Goal: Complete application form: Complete application form

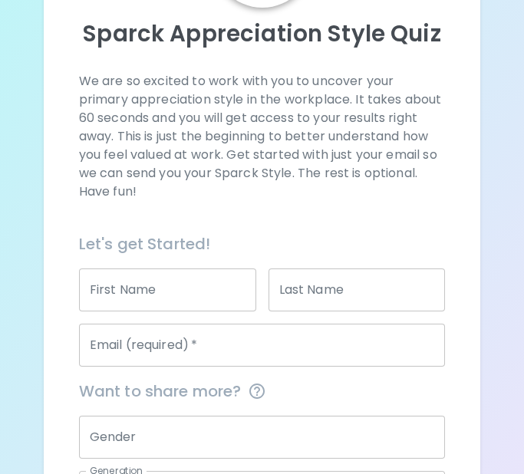
scroll to position [163, 0]
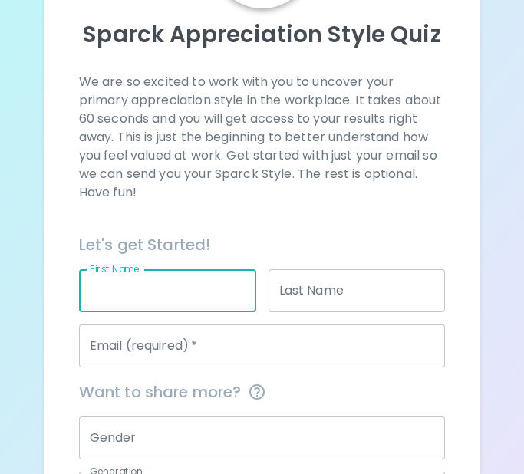
click at [217, 286] on input "First Name" at bounding box center [167, 290] width 177 height 43
type input "[PERSON_NAME]"
type input "Margolick"
type input "[PERSON_NAME][EMAIL_ADDRESS][PERSON_NAME][DOMAIN_NAME]"
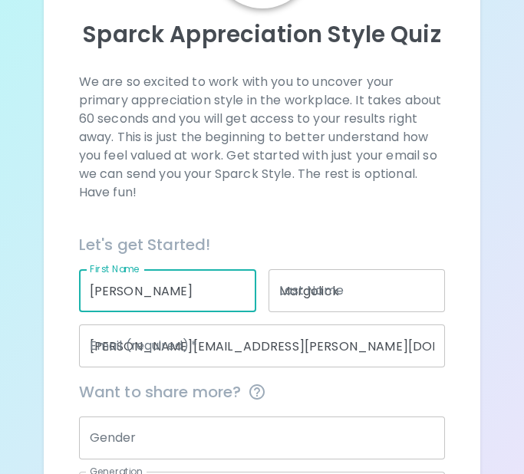
type input "[PERSON_NAME]"
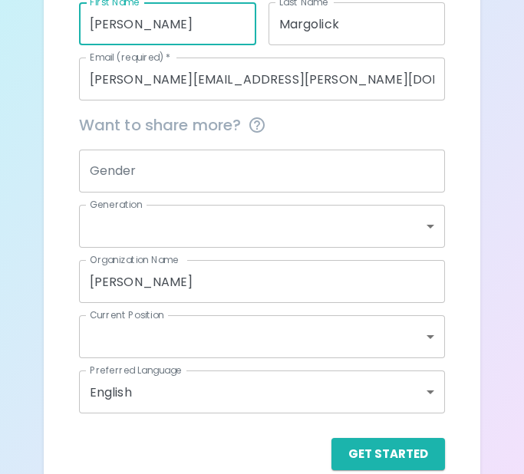
scroll to position [456, 0]
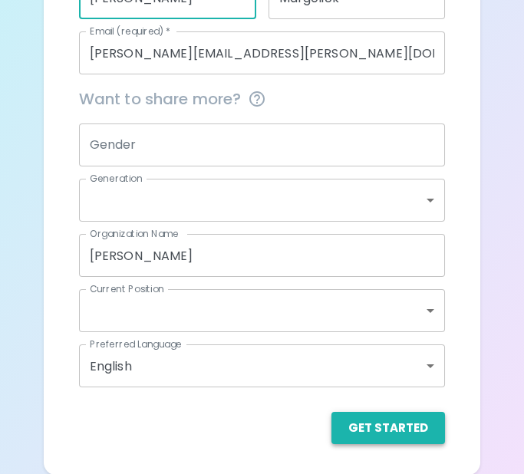
click at [387, 434] on button "Get Started" at bounding box center [388, 428] width 114 height 32
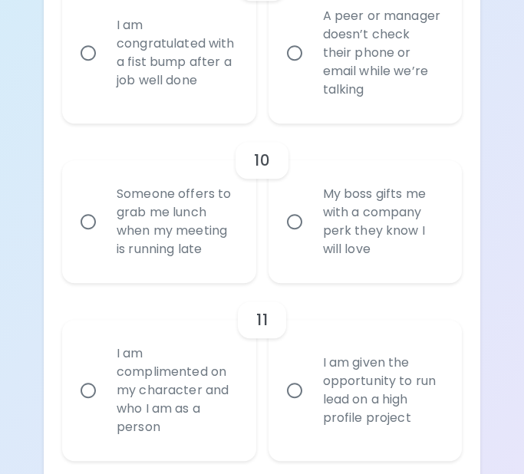
scroll to position [1858, 0]
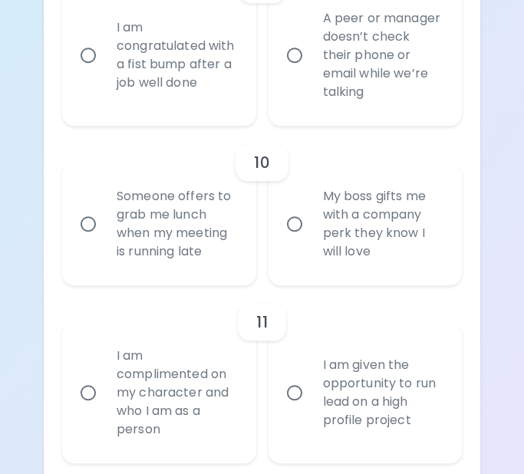
click at [293, 239] on input "My boss gifts me with a company perk they know I will love" at bounding box center [294, 224] width 32 height 32
radio input "true"
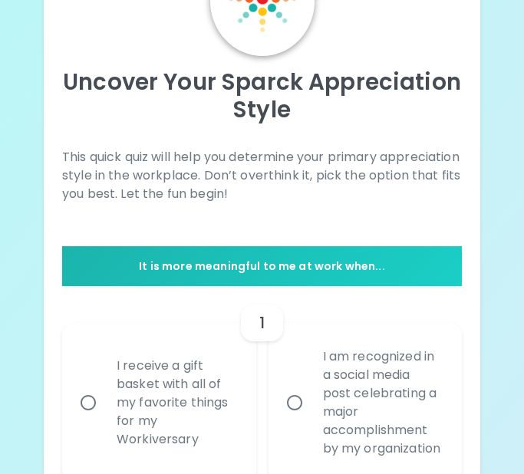
scroll to position [217, 0]
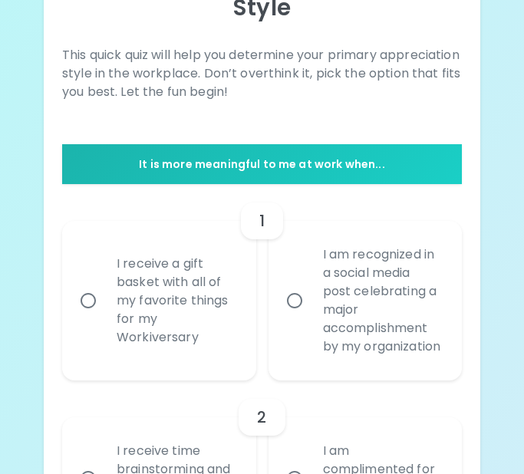
click at [123, 304] on div "I receive a gift basket with all of my favorite things for my Workiversary" at bounding box center [175, 300] width 143 height 129
click at [104, 304] on input "I receive a gift basket with all of my favorite things for my Workiversary" at bounding box center [88, 301] width 32 height 32
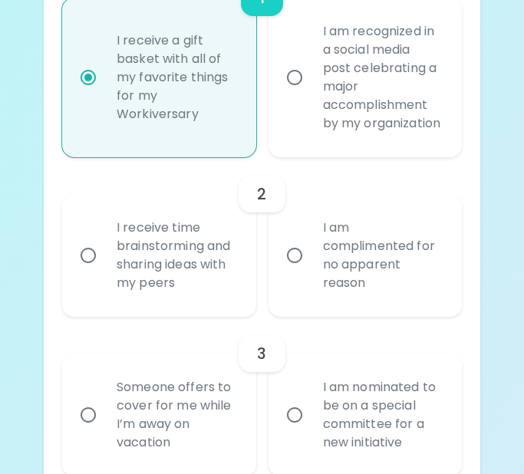
scroll to position [460, 0]
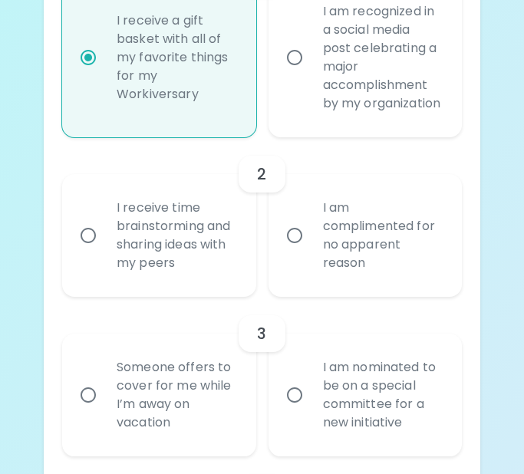
radio input "true"
click at [175, 255] on div "I receive time brainstorming and sharing ideas with my peers" at bounding box center [175, 235] width 143 height 110
click at [104, 252] on input "I receive time brainstorming and sharing ideas with my peers" at bounding box center [88, 235] width 32 height 32
radio input "false"
radio input "true"
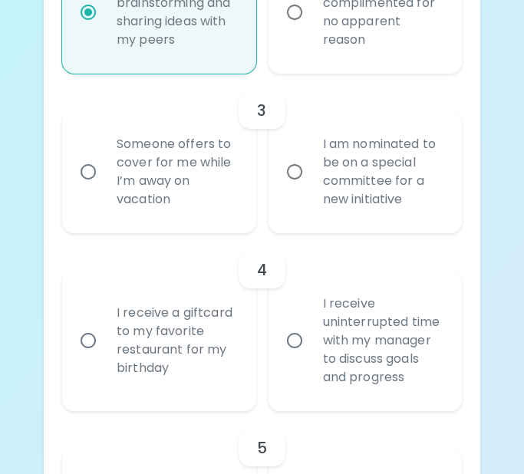
scroll to position [686, 0]
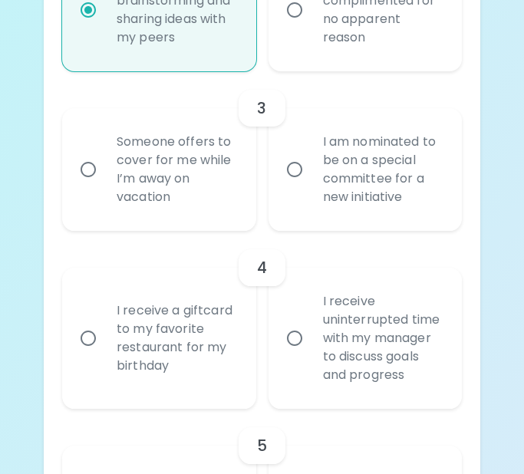
radio input "true"
click at [318, 208] on div "I am nominated to be on a special committee for a new initiative" at bounding box center [382, 169] width 143 height 110
click at [311, 186] on input "I am nominated to be on a special committee for a new initiative" at bounding box center [294, 169] width 32 height 32
radio input "false"
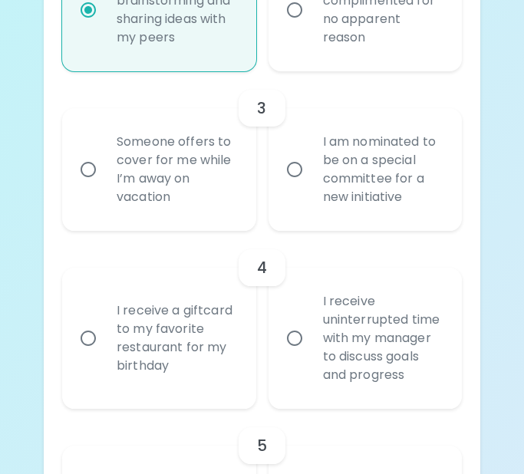
radio input "true"
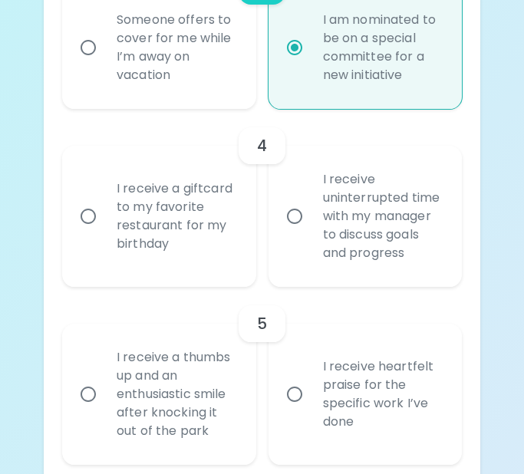
scroll to position [808, 0]
radio input "true"
click at [186, 259] on div "I receive a giftcard to my favorite restaurant for my birthday" at bounding box center [175, 215] width 143 height 110
click at [104, 232] on input "I receive a giftcard to my favorite restaurant for my birthday" at bounding box center [88, 215] width 32 height 32
radio input "false"
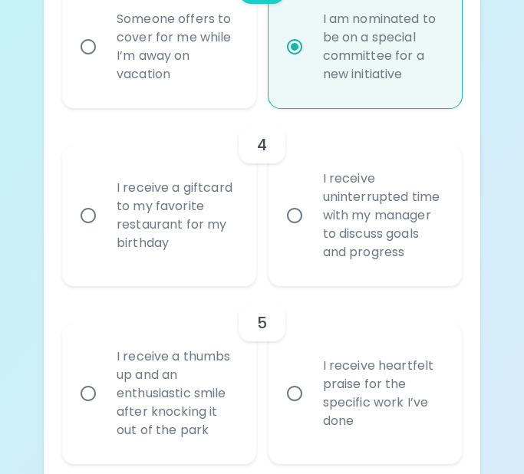
radio input "false"
radio input "true"
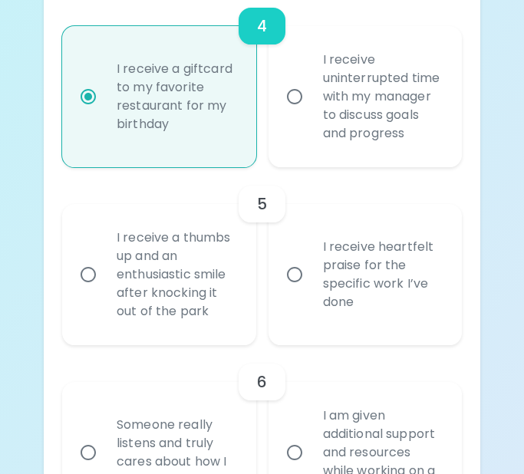
scroll to position [931, 0]
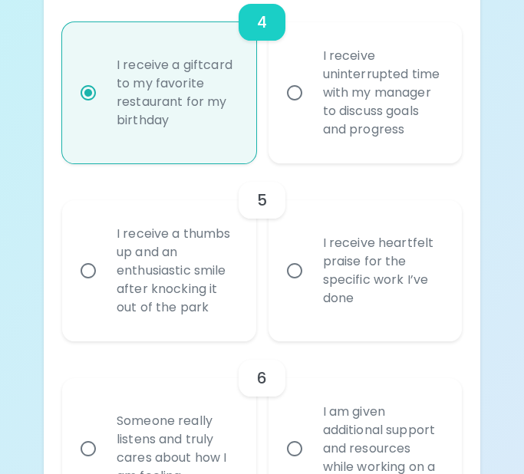
radio input "true"
click at [298, 309] on label "I receive heartfelt praise for the specific work I’ve done" at bounding box center [357, 270] width 194 height 141
click at [298, 287] on input "I receive heartfelt praise for the specific work I’ve done" at bounding box center [294, 271] width 32 height 32
radio input "false"
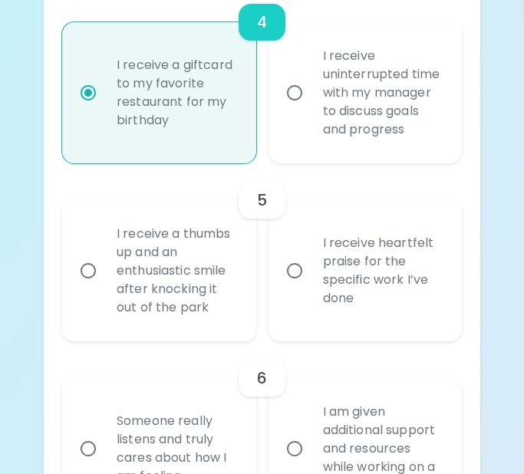
radio input "false"
radio input "true"
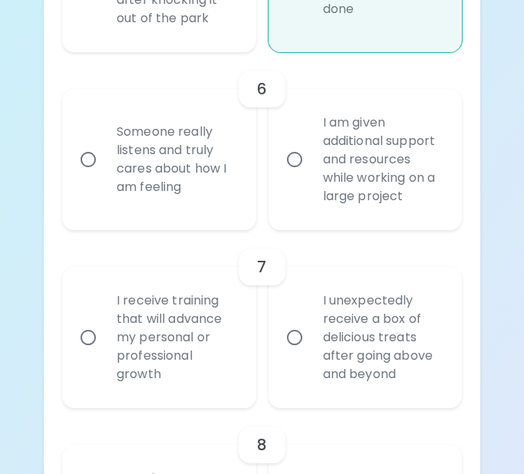
scroll to position [1225, 0]
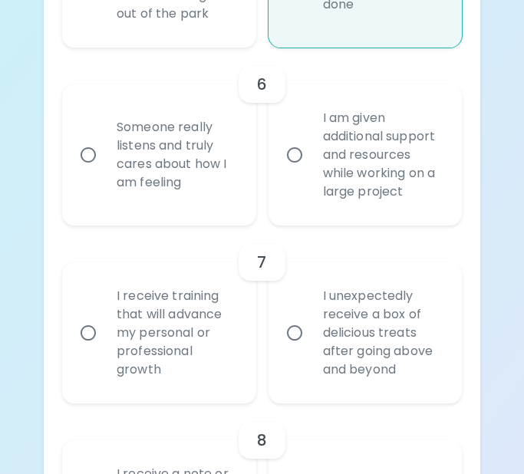
radio input "true"
click at [317, 199] on div "I am given additional support and resources while working on a large project" at bounding box center [382, 155] width 143 height 129
click at [311, 171] on input "I am given additional support and resources while working on a large project" at bounding box center [294, 155] width 32 height 32
radio input "false"
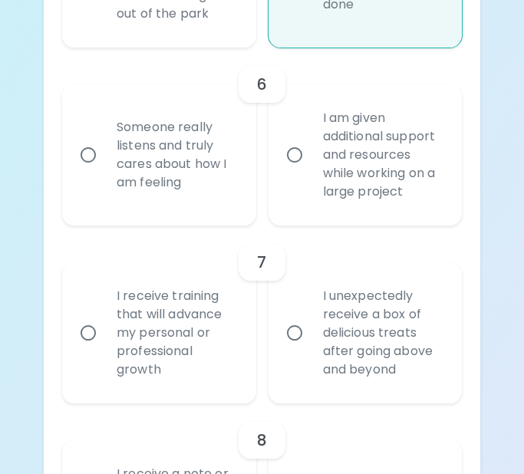
radio input "false"
radio input "true"
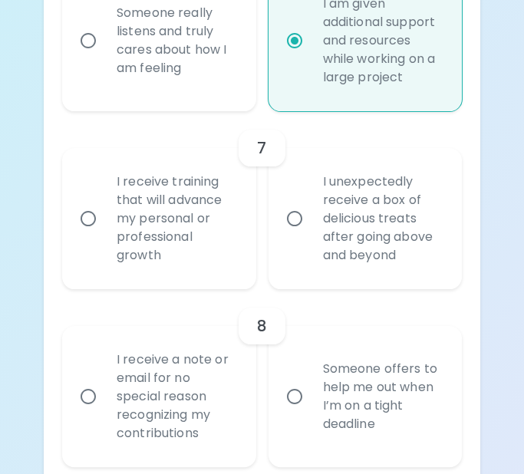
scroll to position [1348, 0]
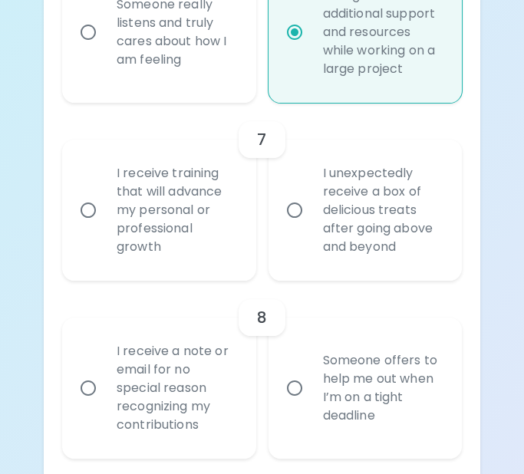
radio input "true"
click at [197, 256] on div "I receive training that will advance my personal or professional growth" at bounding box center [175, 210] width 143 height 129
click at [104, 226] on input "I receive training that will advance my personal or professional growth" at bounding box center [88, 210] width 32 height 32
radio input "false"
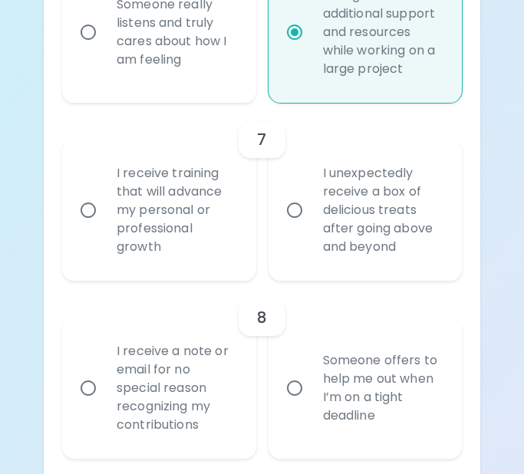
radio input "false"
radio input "true"
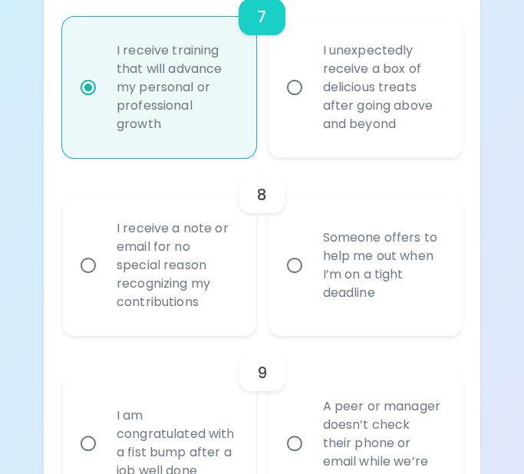
scroll to position [1470, 0]
radio input "true"
click at [328, 321] on div "Someone offers to help me out when I’m on a tight deadline" at bounding box center [382, 265] width 143 height 110
click at [311, 281] on input "Someone offers to help me out when I’m on a tight deadline" at bounding box center [294, 265] width 32 height 32
radio input "false"
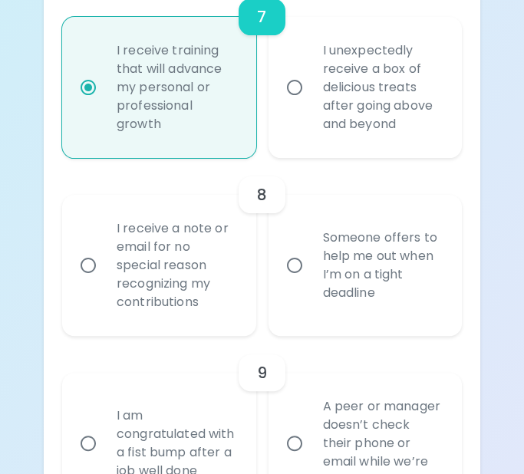
radio input "false"
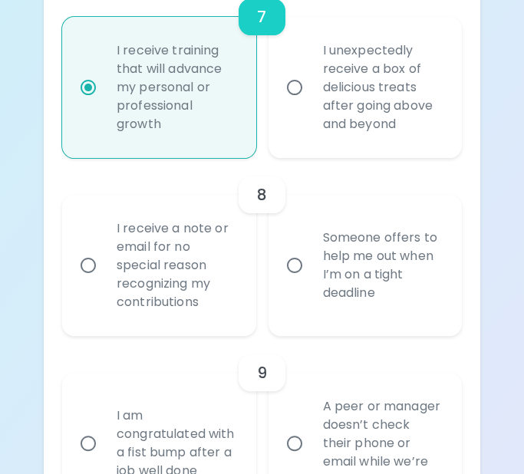
radio input "false"
radio input "true"
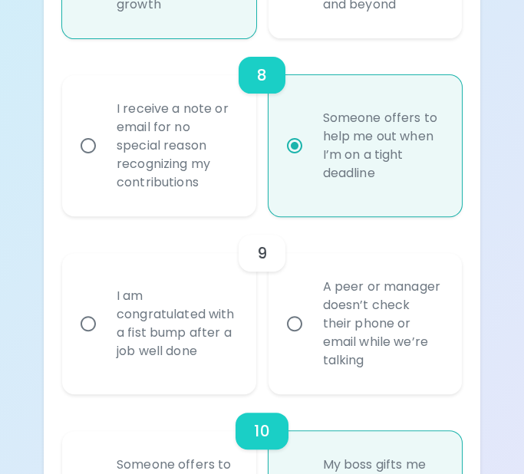
scroll to position [1593, 0]
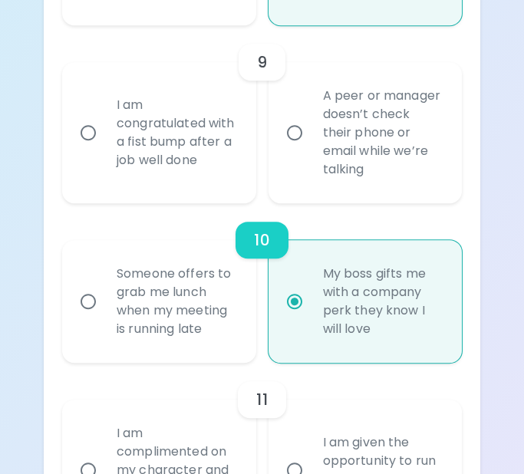
radio input "true"
click at [179, 144] on div "I am congratulated with a fist bump after a job well done" at bounding box center [175, 132] width 143 height 110
click at [104, 144] on input "I am congratulated with a fist bump after a job well done" at bounding box center [88, 133] width 32 height 32
radio input "false"
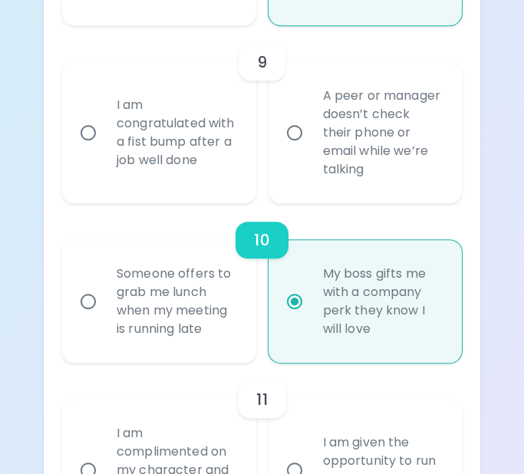
radio input "false"
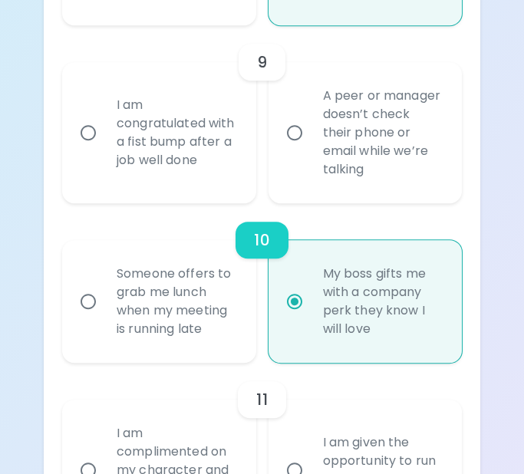
radio input "false"
radio input "true"
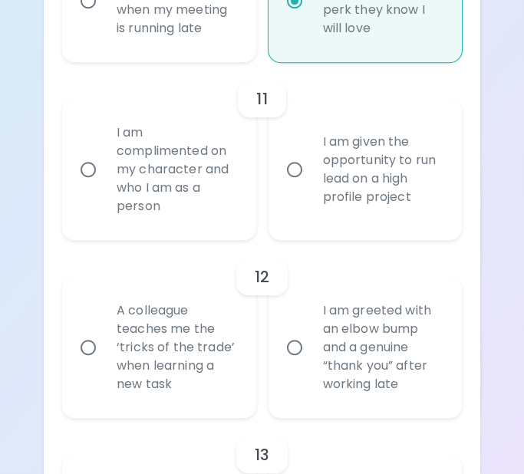
scroll to position [2098, 0]
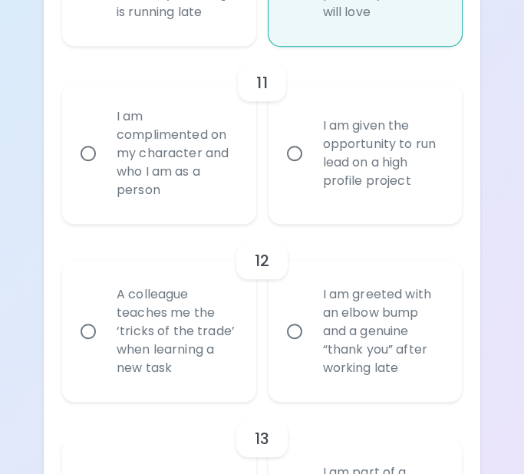
radio input "true"
click at [309, 169] on input "I am given the opportunity to run lead on a high profile project" at bounding box center [294, 153] width 32 height 32
radio input "false"
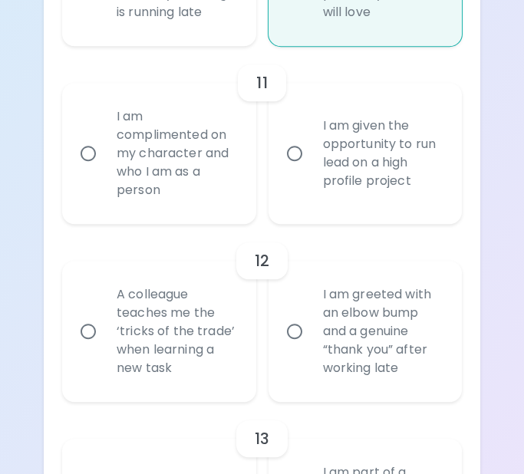
radio input "false"
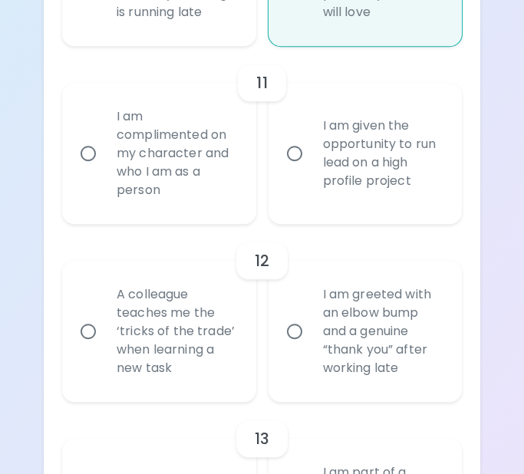
radio input "true"
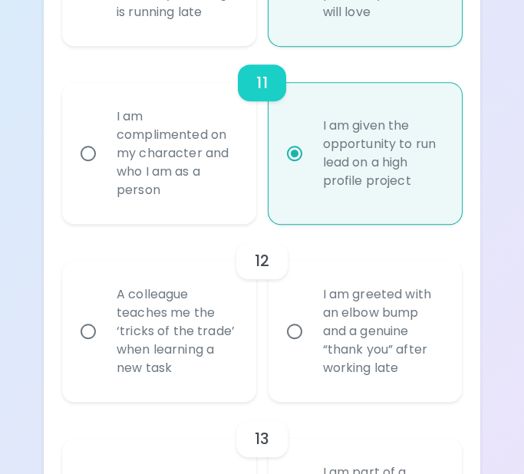
scroll to position [2220, 0]
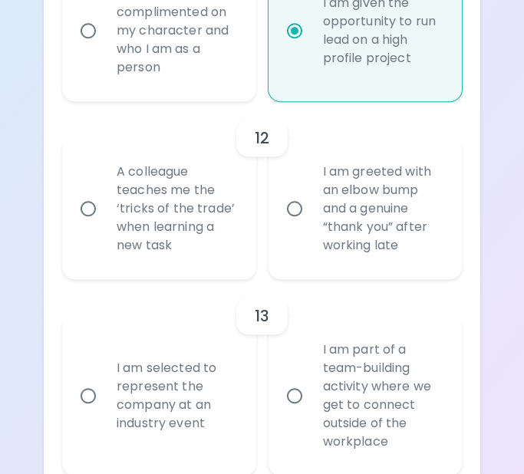
radio input "true"
click at [184, 225] on div "A colleague teaches me the ‘tricks of the trade’ when learning a new task" at bounding box center [175, 208] width 143 height 129
click at [104, 225] on input "A colleague teaches me the ‘tricks of the trade’ when learning a new task" at bounding box center [88, 209] width 32 height 32
radio input "false"
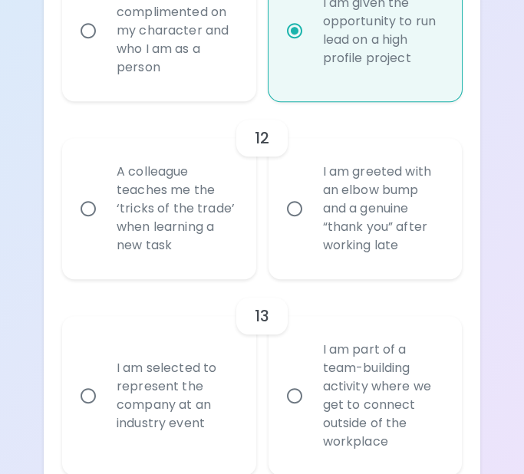
radio input "false"
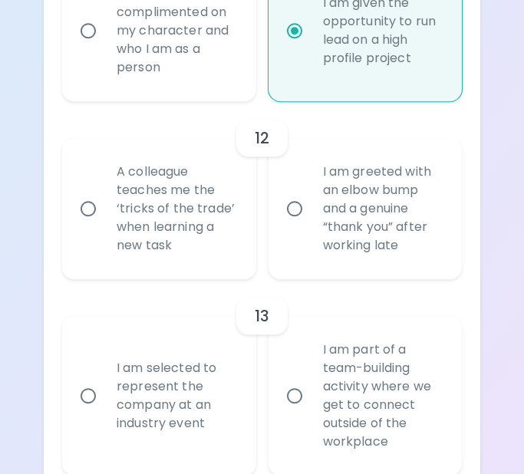
radio input "false"
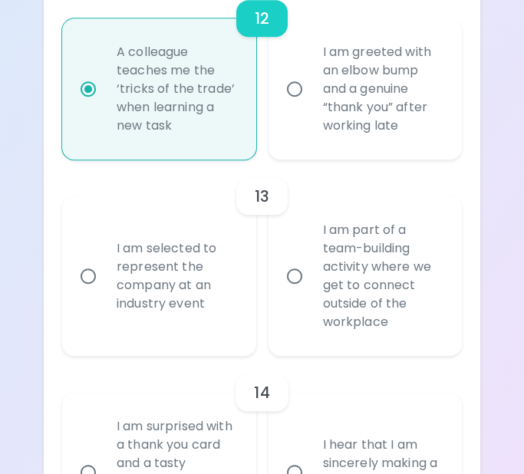
scroll to position [2343, 0]
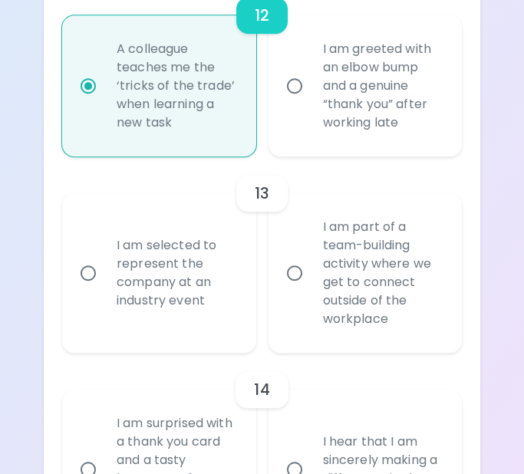
radio input "true"
click at [175, 281] on div "I am selected to represent the company at an industry event" at bounding box center [175, 273] width 143 height 110
click at [104, 281] on input "I am selected to represent the company at an industry event" at bounding box center [88, 273] width 32 height 32
radio input "false"
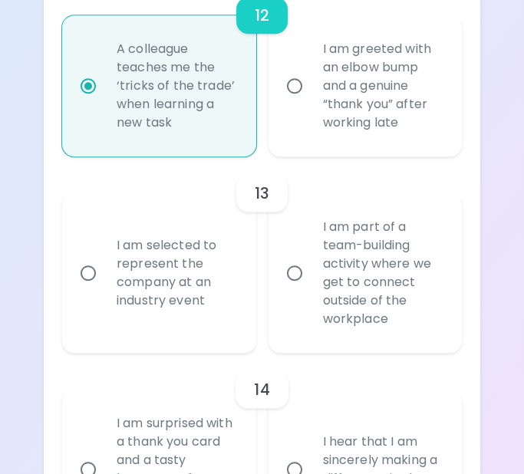
radio input "false"
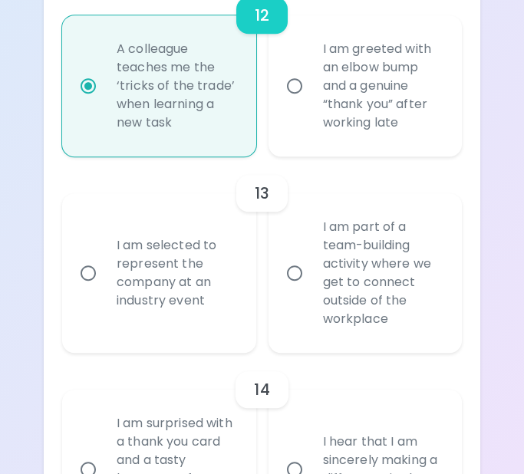
radio input "false"
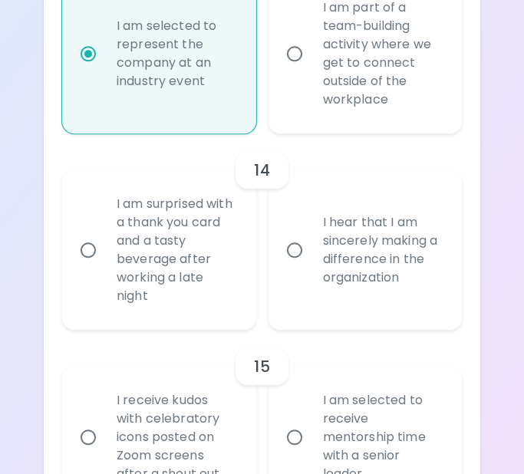
scroll to position [2572, 0]
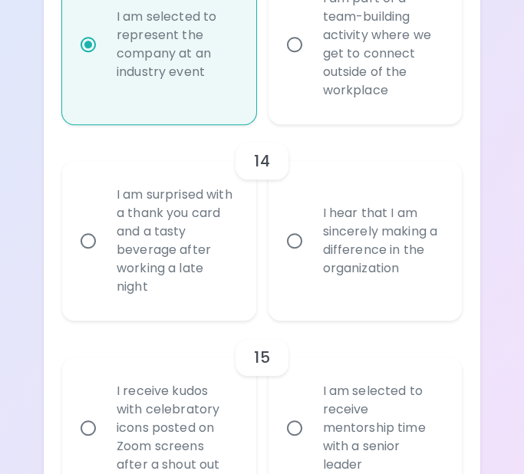
radio input "true"
click at [175, 281] on div "I am surprised with a thank you card and a tasty beverage after working a late …" at bounding box center [175, 240] width 143 height 147
click at [104, 257] on input "I am surprised with a thank you card and a tasty beverage after working a late …" at bounding box center [88, 241] width 32 height 32
radio input "false"
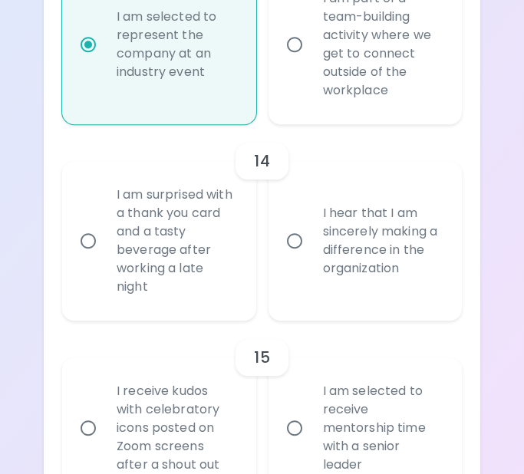
radio input "false"
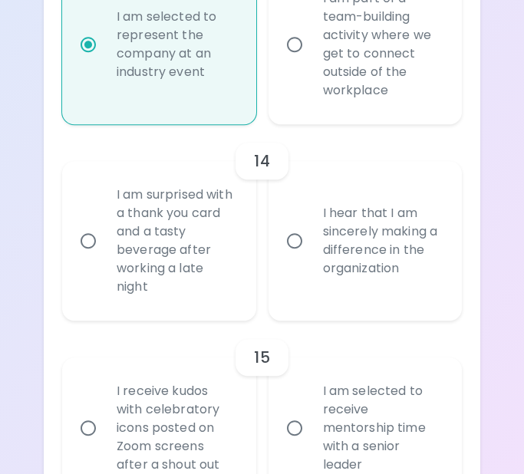
radio input "false"
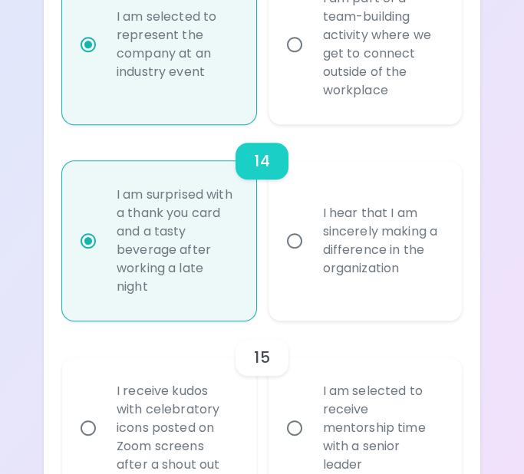
scroll to position [2689, 0]
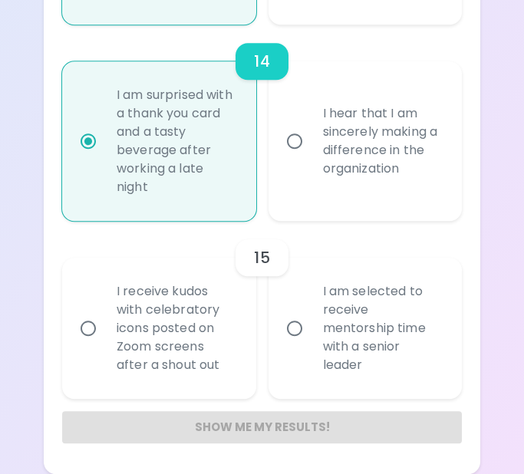
radio input "true"
click at [354, 338] on div "I am selected to receive mentorship time with a senior leader" at bounding box center [382, 328] width 143 height 129
click at [311, 338] on input "I am selected to receive mentorship time with a senior leader" at bounding box center [294, 328] width 32 height 32
radio input "false"
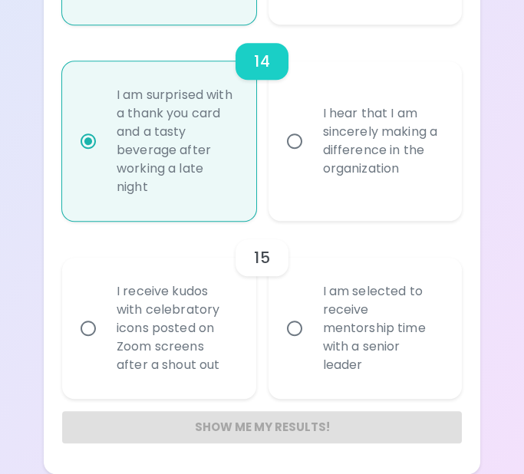
radio input "false"
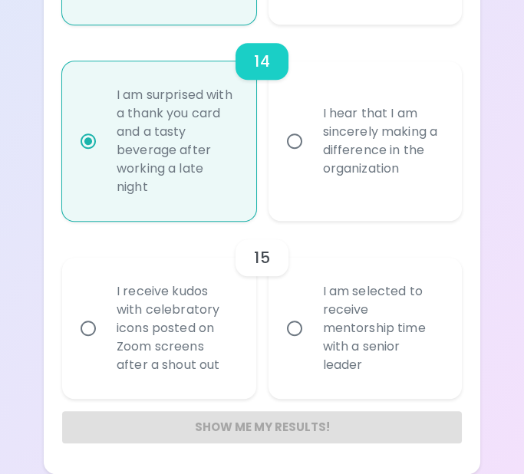
radio input "false"
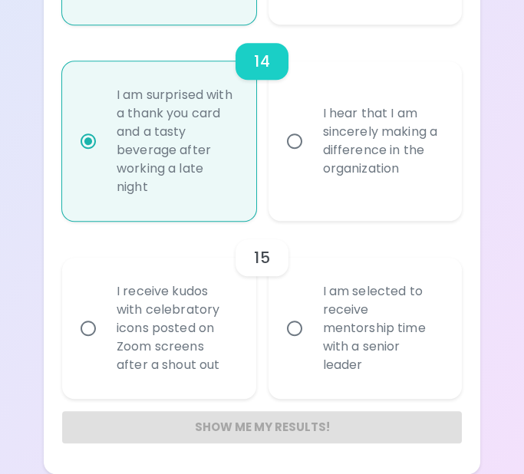
radio input "false"
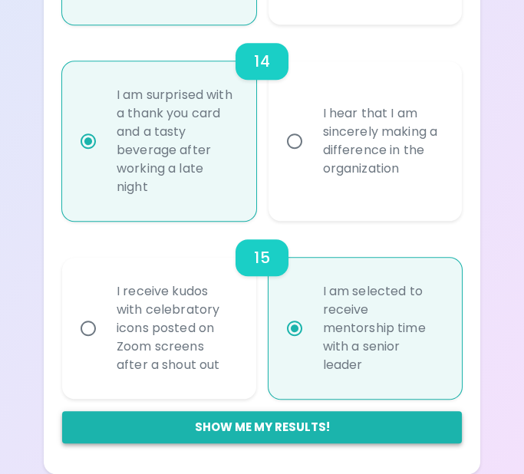
radio input "true"
click at [256, 432] on button "Show me my results!" at bounding box center [262, 427] width 400 height 32
radio input "false"
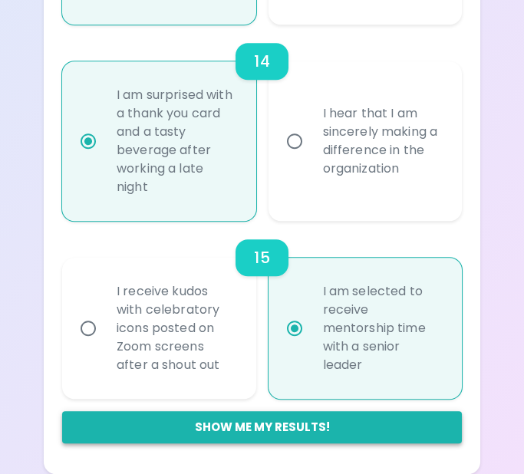
radio input "false"
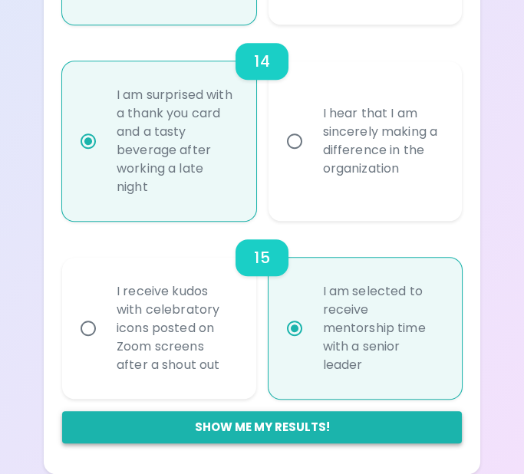
radio input "false"
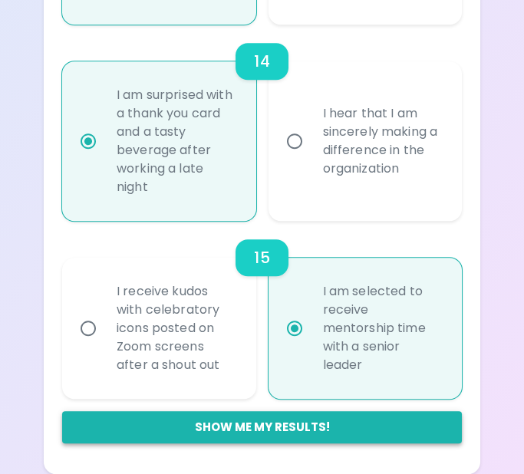
radio input "false"
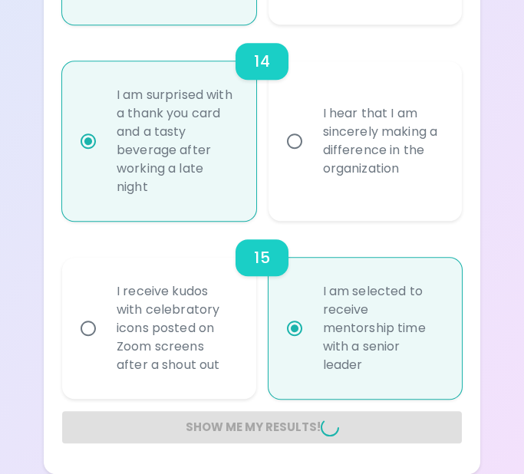
radio input "false"
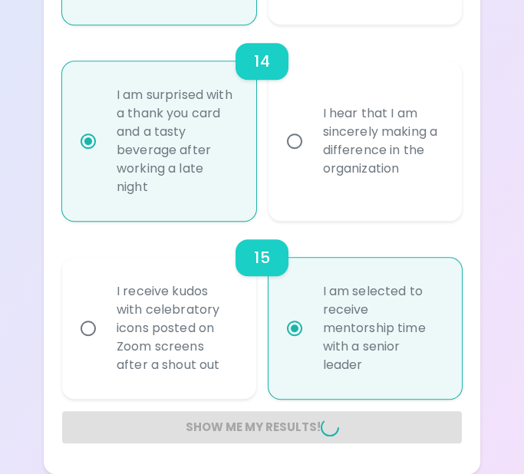
radio input "false"
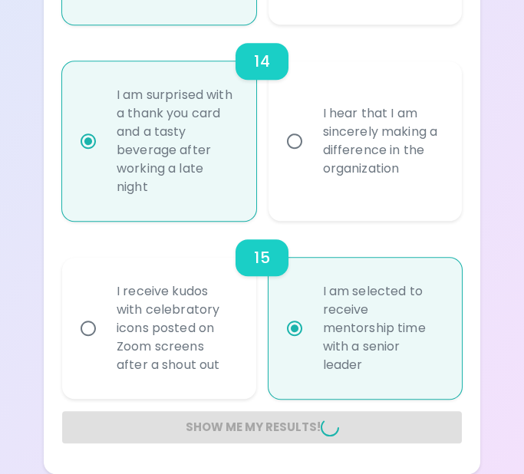
radio input "false"
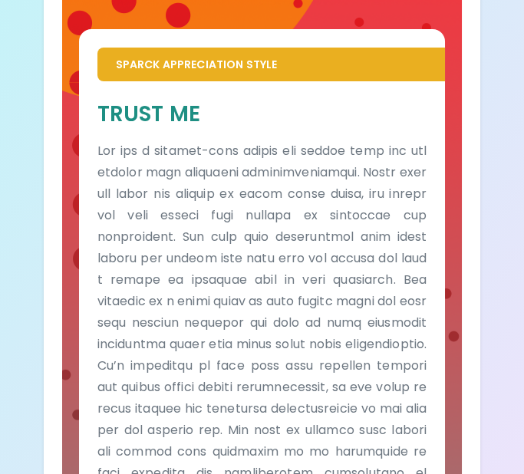
scroll to position [333, 0]
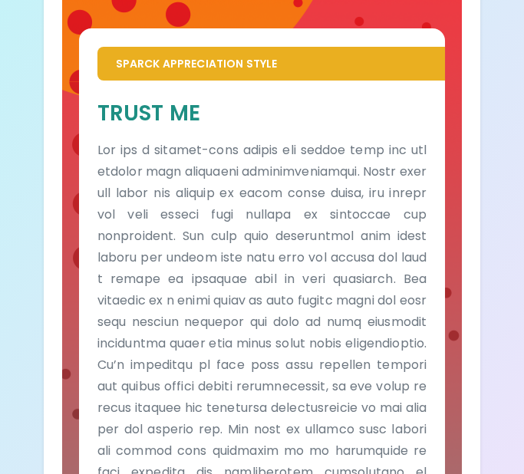
click at [512, 268] on div "Your Sparck Appreciation Style Results Check your email for the full results! D…" at bounding box center [262, 173] width 524 height 1012
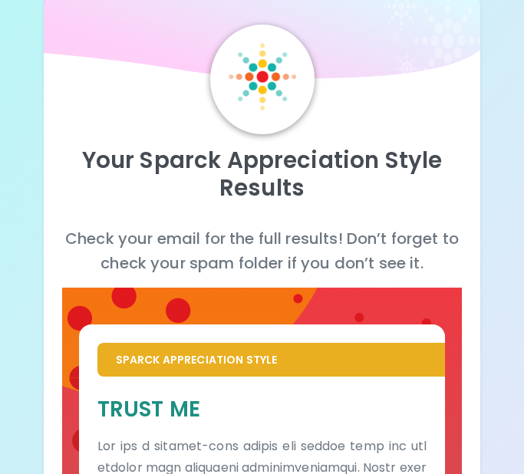
scroll to position [0, 0]
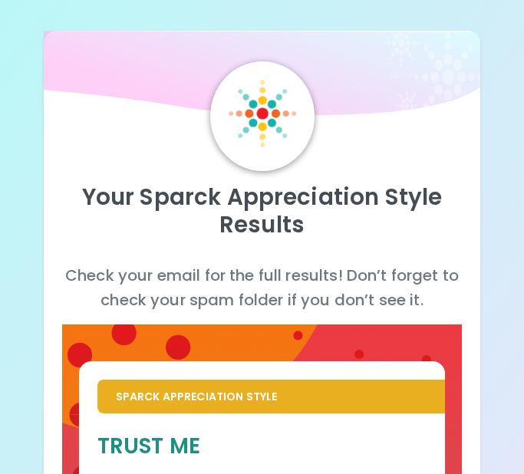
drag, startPoint x: 215, startPoint y: 369, endPoint x: 163, endPoint y: 366, distance: 51.5
